Goal: Task Accomplishment & Management: Use online tool/utility

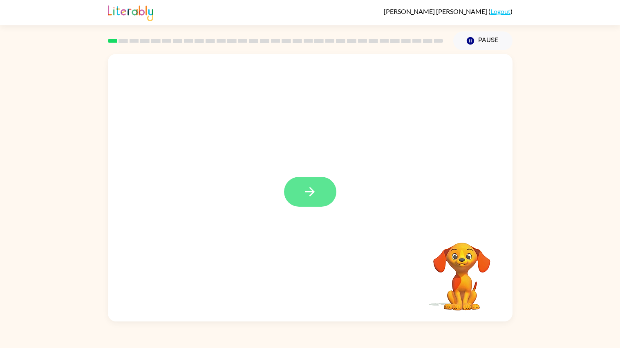
click at [312, 200] on button "button" at bounding box center [310, 192] width 52 height 30
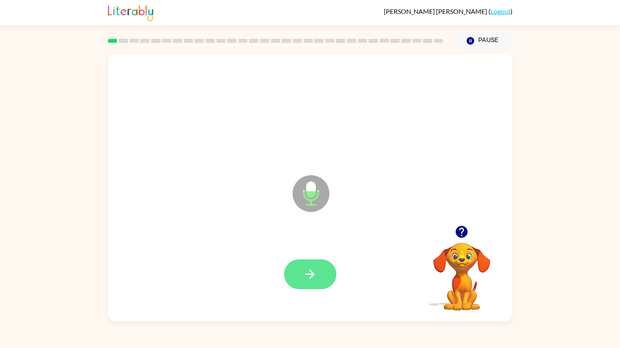
click at [297, 277] on button "button" at bounding box center [310, 274] width 52 height 30
click at [297, 263] on button "button" at bounding box center [310, 274] width 52 height 30
click at [284, 274] on button "button" at bounding box center [310, 274] width 52 height 30
click at [320, 271] on button "button" at bounding box center [310, 274] width 52 height 30
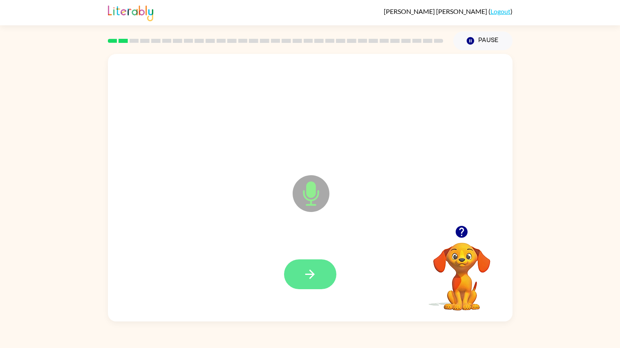
click at [315, 279] on icon "button" at bounding box center [310, 274] width 14 height 14
click at [315, 279] on div at bounding box center [310, 274] width 388 height 78
click at [305, 272] on icon "button" at bounding box center [310, 274] width 14 height 14
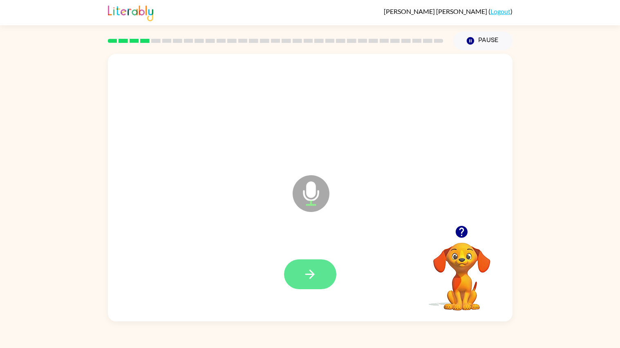
click at [320, 280] on button "button" at bounding box center [310, 274] width 52 height 30
click at [310, 278] on icon "button" at bounding box center [309, 274] width 9 height 9
click at [327, 284] on button "button" at bounding box center [310, 274] width 52 height 30
click at [320, 273] on button "button" at bounding box center [310, 274] width 52 height 30
click at [311, 277] on icon "button" at bounding box center [309, 274] width 9 height 9
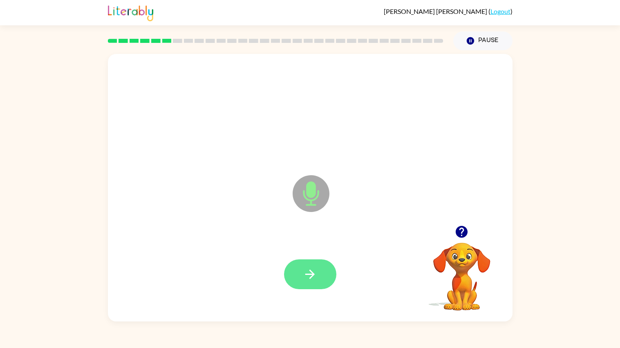
click at [311, 282] on button "button" at bounding box center [310, 274] width 52 height 30
click at [307, 267] on icon "button" at bounding box center [310, 274] width 14 height 14
click at [308, 268] on icon "button" at bounding box center [310, 274] width 14 height 14
click at [323, 280] on button "button" at bounding box center [310, 274] width 52 height 30
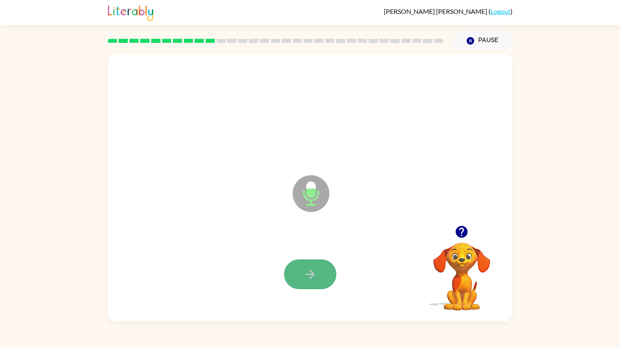
click at [303, 275] on icon "button" at bounding box center [310, 274] width 14 height 14
click at [317, 275] on button "button" at bounding box center [310, 274] width 52 height 30
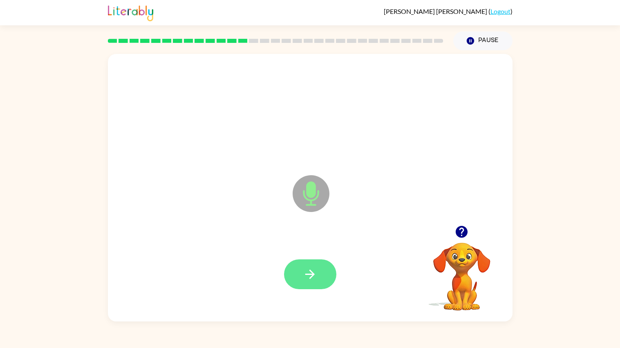
click at [318, 275] on button "button" at bounding box center [310, 274] width 52 height 30
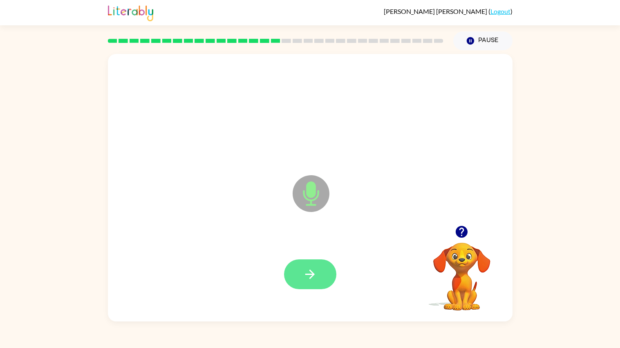
click at [319, 275] on button "button" at bounding box center [310, 274] width 52 height 30
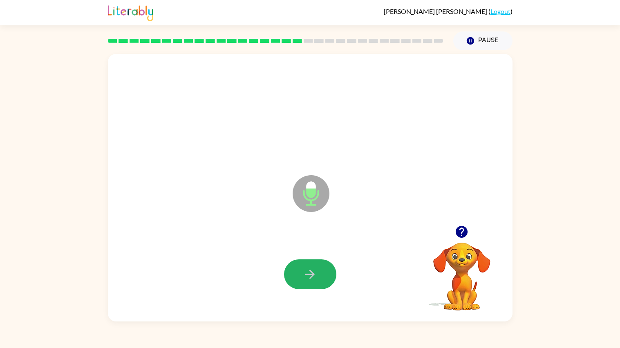
click at [319, 275] on button "button" at bounding box center [310, 274] width 52 height 30
click at [322, 277] on button "button" at bounding box center [310, 274] width 52 height 30
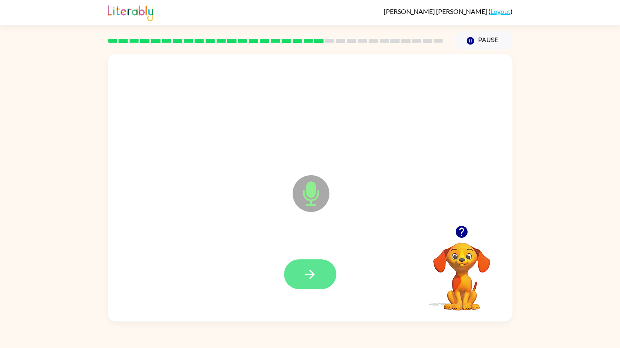
click at [322, 277] on button "button" at bounding box center [310, 274] width 52 height 30
click at [325, 280] on button "button" at bounding box center [310, 274] width 52 height 30
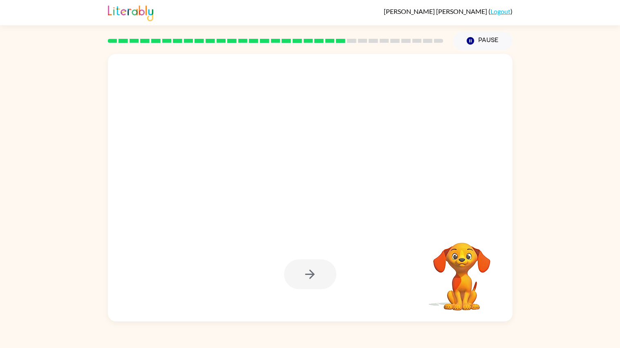
click at [326, 280] on div at bounding box center [310, 274] width 52 height 30
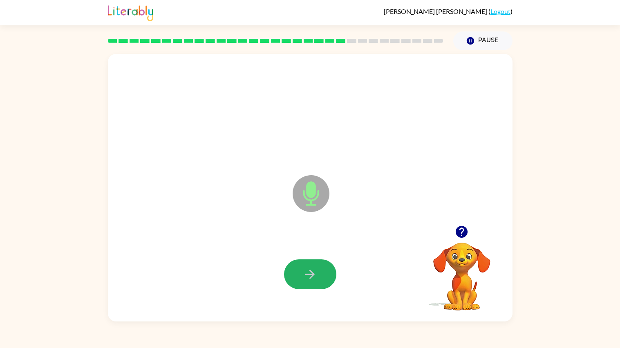
click at [326, 280] on button "button" at bounding box center [310, 274] width 52 height 30
click at [326, 282] on button "button" at bounding box center [310, 274] width 52 height 30
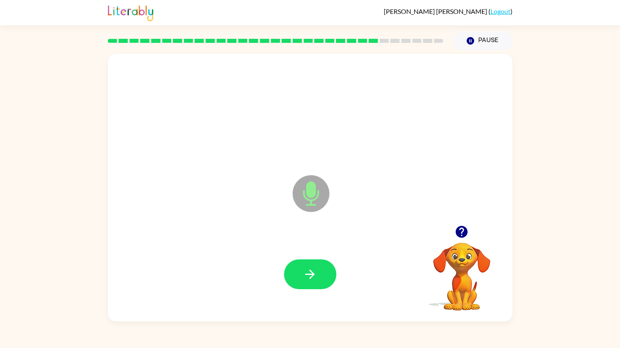
click at [326, 282] on button "button" at bounding box center [310, 274] width 52 height 30
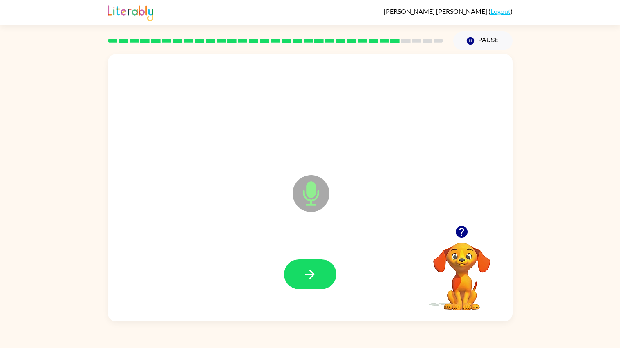
click at [326, 282] on button "button" at bounding box center [310, 274] width 52 height 30
click at [327, 284] on button "button" at bounding box center [310, 274] width 52 height 30
click at [305, 264] on button "button" at bounding box center [310, 274] width 52 height 30
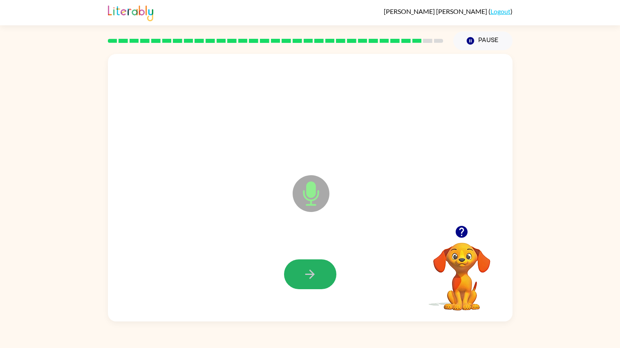
click at [305, 264] on button "button" at bounding box center [310, 274] width 52 height 30
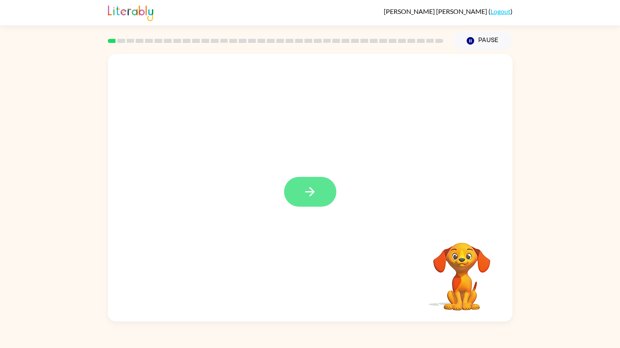
click at [316, 195] on icon "button" at bounding box center [310, 192] width 14 height 14
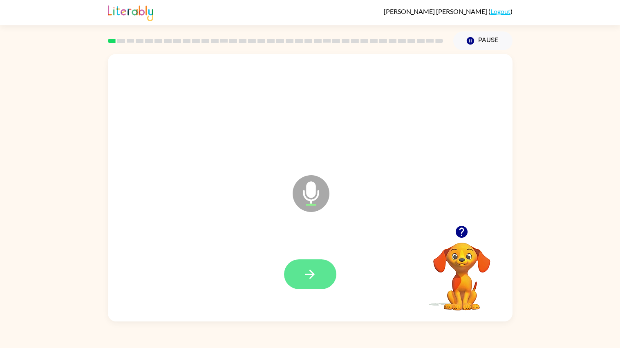
click at [311, 276] on icon "button" at bounding box center [309, 274] width 9 height 9
click at [312, 277] on icon "button" at bounding box center [309, 274] width 9 height 9
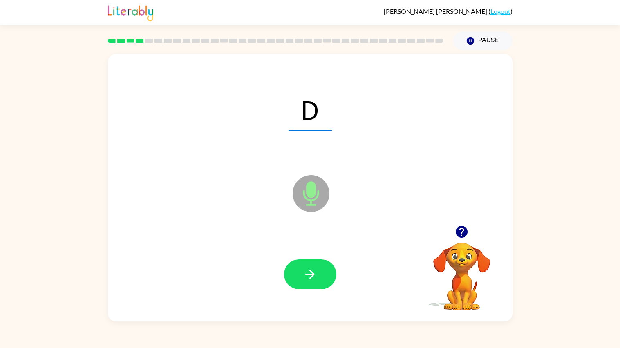
click at [312, 277] on icon "button" at bounding box center [309, 274] width 9 height 9
click at [312, 277] on icon "button" at bounding box center [310, 274] width 14 height 14
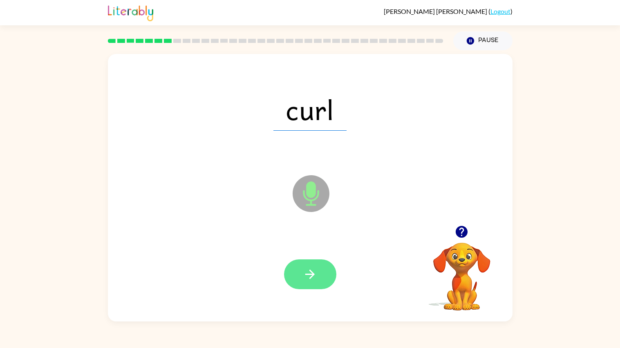
click at [314, 282] on icon "button" at bounding box center [310, 274] width 14 height 14
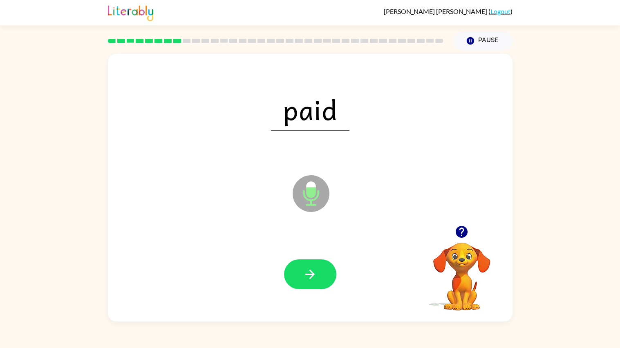
click at [314, 282] on icon "button" at bounding box center [310, 274] width 14 height 14
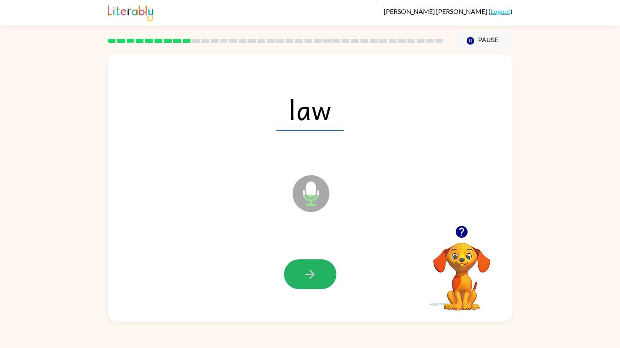
click at [314, 282] on icon "button" at bounding box center [310, 274] width 14 height 14
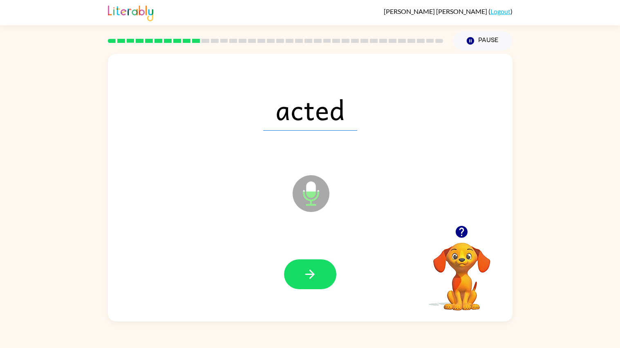
click at [314, 282] on icon "button" at bounding box center [310, 274] width 14 height 14
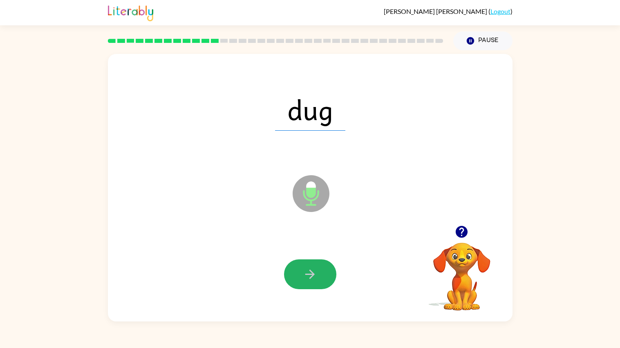
click at [314, 282] on icon "button" at bounding box center [310, 274] width 14 height 14
click at [315, 282] on button "button" at bounding box center [310, 274] width 52 height 30
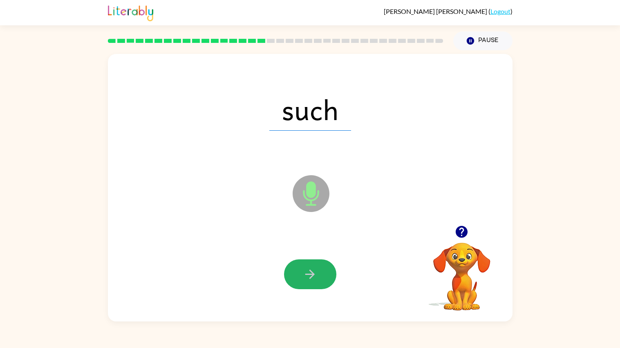
click at [315, 282] on button "button" at bounding box center [310, 274] width 52 height 30
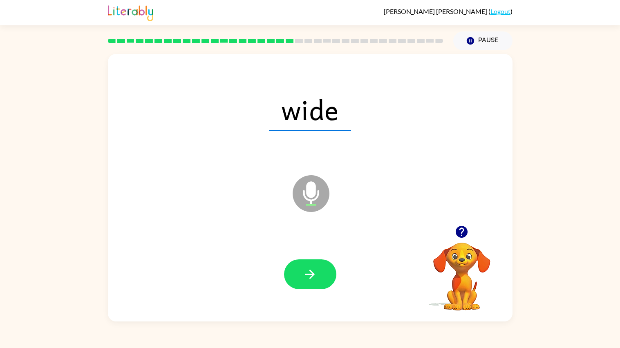
click at [315, 282] on button "button" at bounding box center [310, 274] width 52 height 30
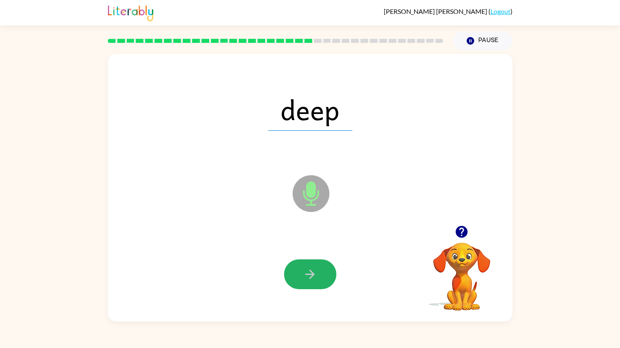
click at [315, 282] on button "button" at bounding box center [310, 274] width 52 height 30
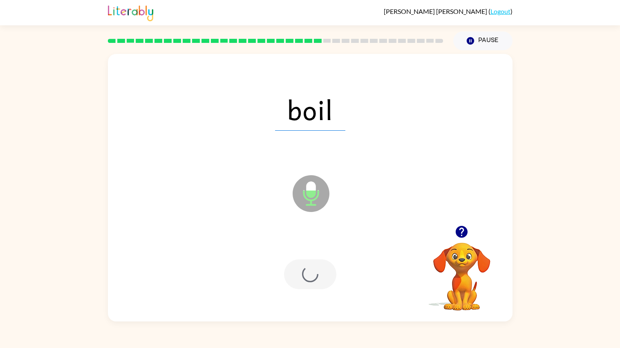
click at [315, 282] on div at bounding box center [310, 274] width 52 height 30
click at [318, 285] on div at bounding box center [310, 274] width 52 height 30
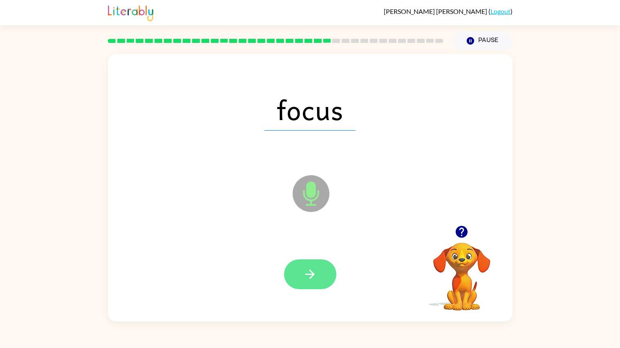
click at [323, 265] on button "button" at bounding box center [310, 274] width 52 height 30
click at [308, 266] on button "button" at bounding box center [310, 274] width 52 height 30
click at [307, 274] on icon "button" at bounding box center [309, 274] width 9 height 9
click at [300, 262] on button "button" at bounding box center [310, 274] width 52 height 30
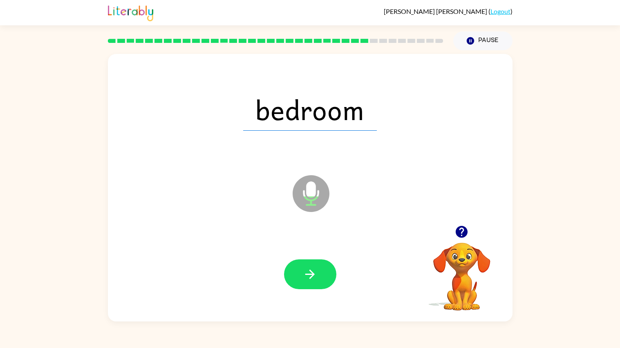
click at [619, 213] on div "bedroom Microphone The Microphone is here when it is your turn to talk Your bro…" at bounding box center [310, 185] width 620 height 271
click at [303, 275] on icon "button" at bounding box center [310, 274] width 14 height 14
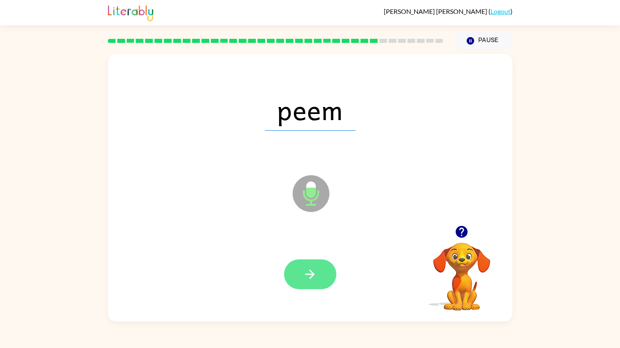
click at [315, 284] on button "button" at bounding box center [310, 274] width 52 height 30
click at [321, 271] on button "button" at bounding box center [310, 274] width 52 height 30
click at [323, 266] on button "button" at bounding box center [310, 274] width 52 height 30
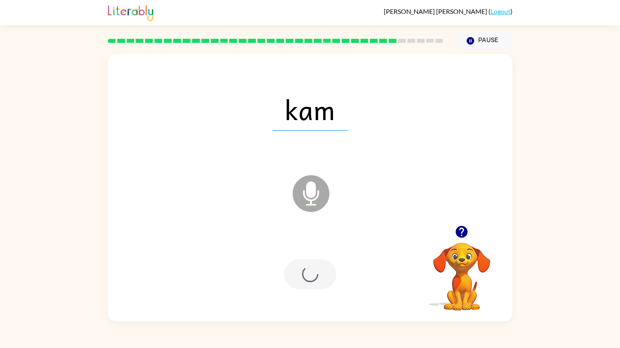
click at [306, 273] on div at bounding box center [310, 274] width 52 height 30
click at [322, 278] on button "button" at bounding box center [310, 274] width 52 height 30
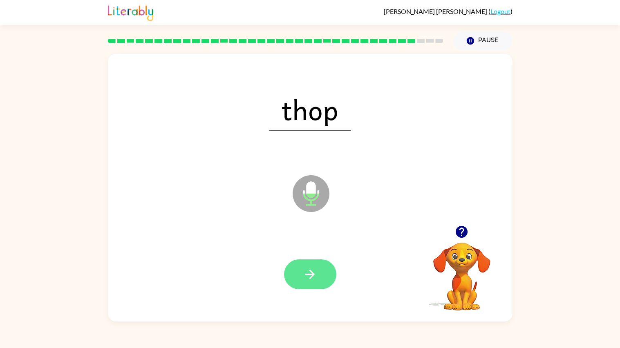
click at [316, 282] on button "button" at bounding box center [310, 274] width 52 height 30
click at [313, 262] on button "button" at bounding box center [310, 274] width 52 height 30
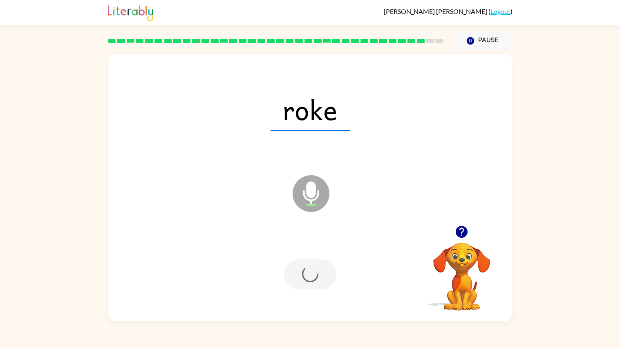
click at [321, 262] on div at bounding box center [310, 274] width 52 height 30
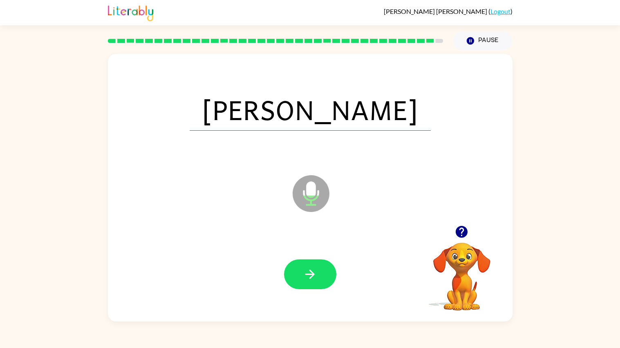
click at [26, 194] on div "[PERSON_NAME] Microphone The Microphone is here when it is your turn to talk Yo…" at bounding box center [310, 185] width 620 height 271
click at [324, 288] on button "button" at bounding box center [310, 274] width 52 height 30
click at [326, 274] on div at bounding box center [310, 274] width 52 height 30
